Goal: Navigation & Orientation: Go to known website

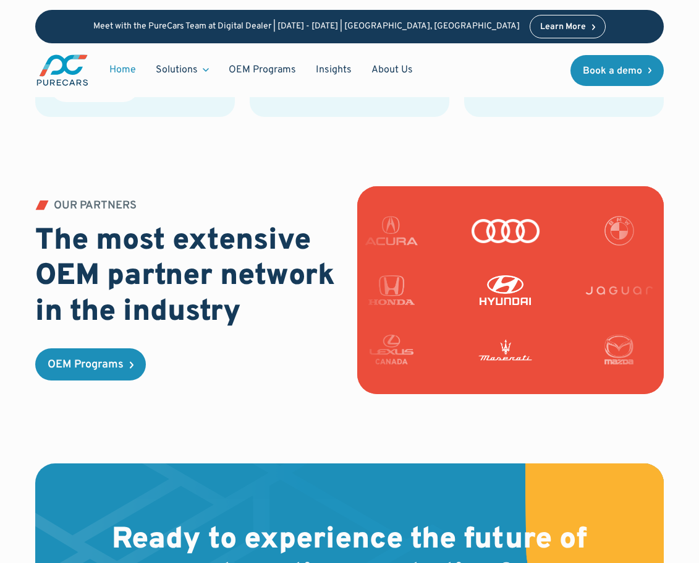
scroll to position [3105, 0]
